Goal: Browse casually

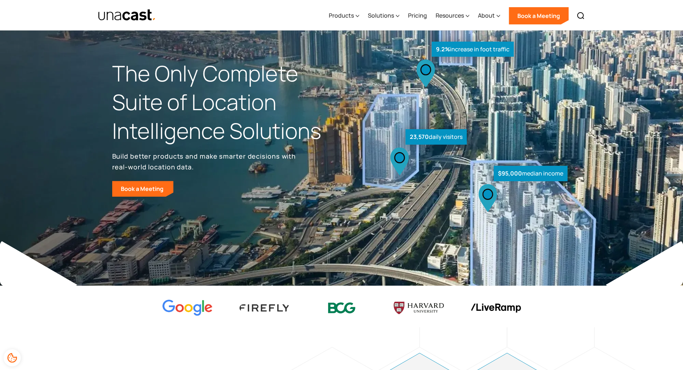
click at [126, 18] on img "home" at bounding box center [127, 15] width 58 height 13
